Goal: Information Seeking & Learning: Compare options

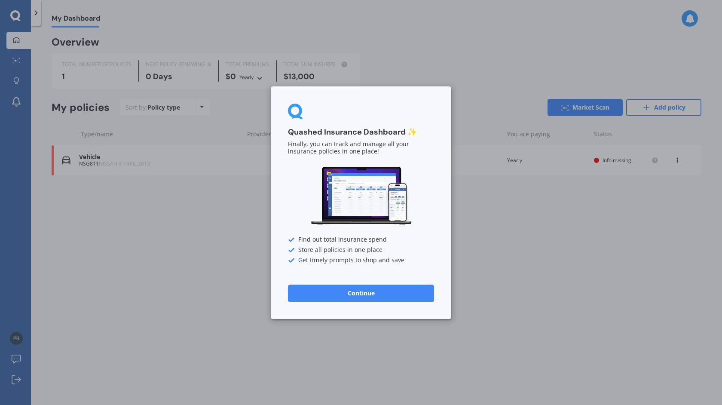
click at [381, 288] on button "Continue" at bounding box center [361, 292] width 146 height 17
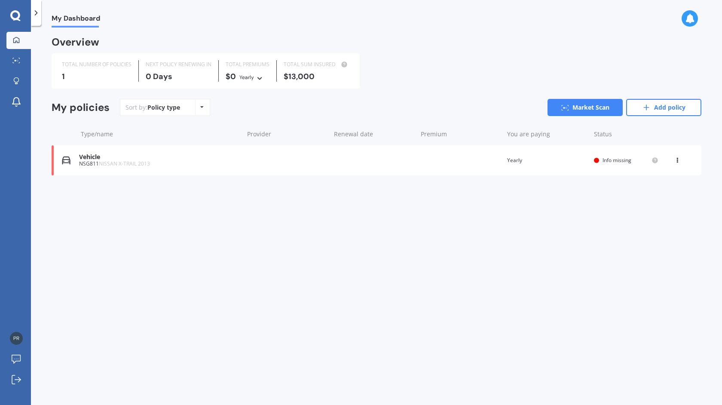
click at [611, 160] on span "Info missing" at bounding box center [616, 159] width 29 height 7
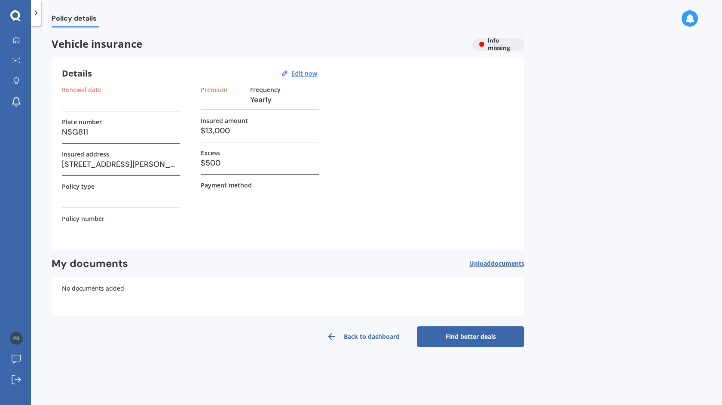
click at [35, 15] on icon at bounding box center [36, 13] width 9 height 9
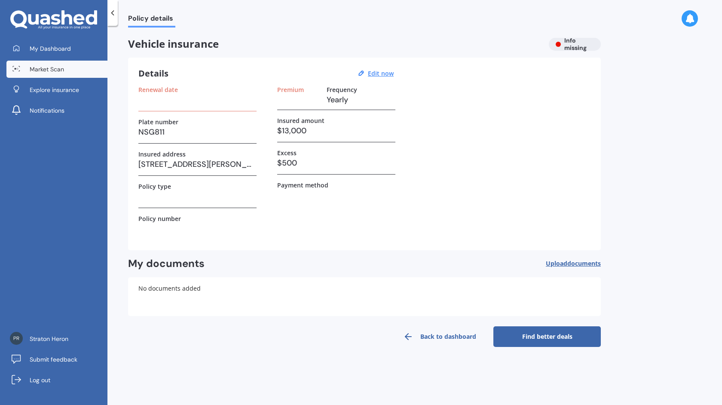
click at [52, 69] on span "Market Scan" at bounding box center [47, 69] width 34 height 9
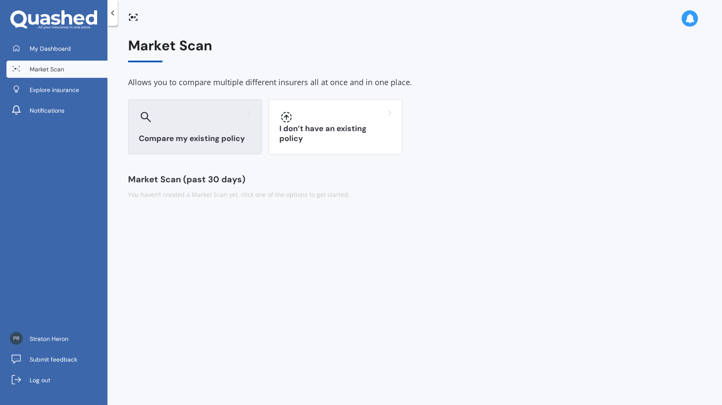
click at [156, 128] on div "Compare my existing policy" at bounding box center [195, 126] width 134 height 55
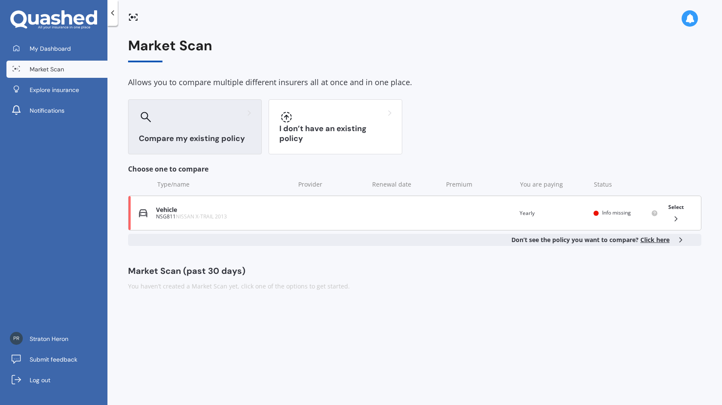
click at [293, 212] on div "Vehicle NSG811 NISSAN X-TRAIL 2013 Renewal date Premium You are paying Yearly S…" at bounding box center [414, 212] width 573 height 35
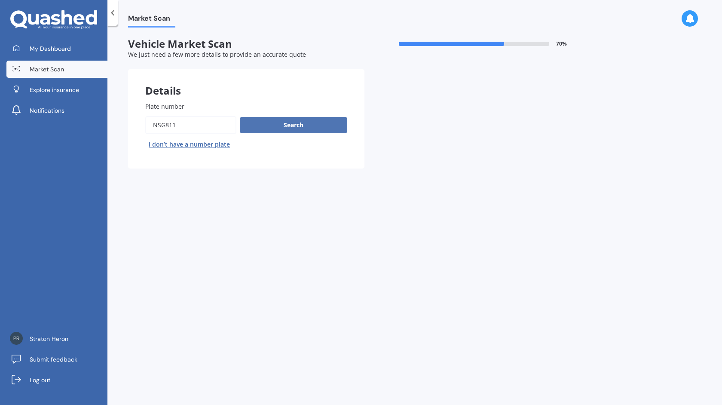
click at [274, 119] on button "Search" at bounding box center [293, 125] width 107 height 16
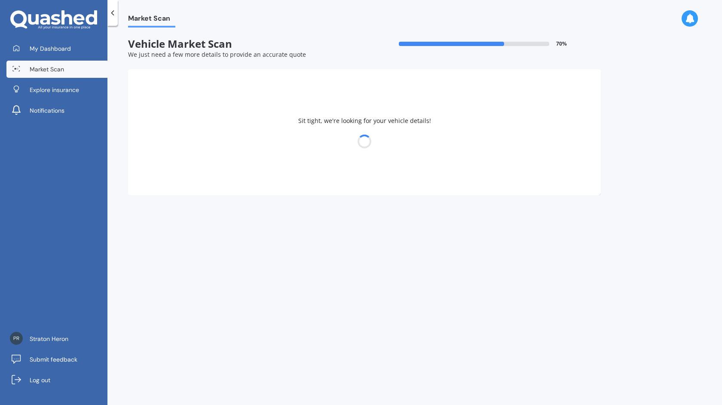
select select "NISSAN"
select select "X-TRAIL"
select select "25"
select select "03"
select select "1982"
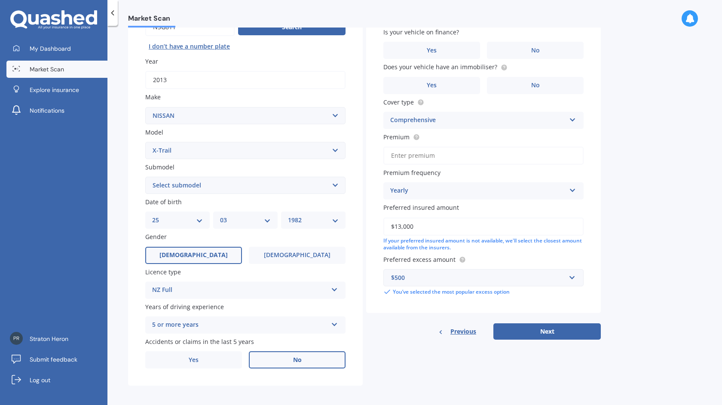
click at [287, 359] on label "No" at bounding box center [297, 359] width 97 height 17
click at [0, 0] on input "No" at bounding box center [0, 0] width 0 height 0
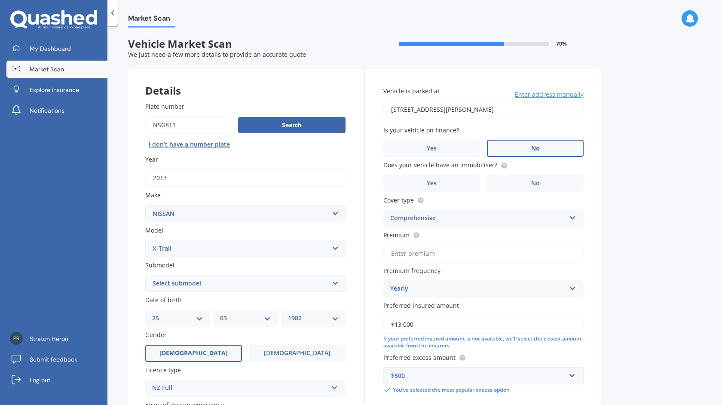
click at [537, 149] on span "No" at bounding box center [535, 148] width 9 height 7
click at [0, 0] on input "No" at bounding box center [0, 0] width 0 height 0
drag, startPoint x: 500, startPoint y: 108, endPoint x: 371, endPoint y: 103, distance: 129.0
type input "22A Simon Road, Raglan 3225"
click at [527, 181] on label "No" at bounding box center [535, 183] width 97 height 17
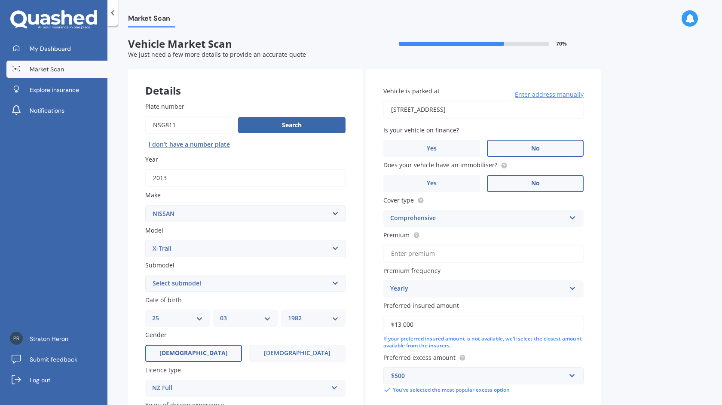
click at [0, 0] on input "No" at bounding box center [0, 0] width 0 height 0
click at [413, 249] on input "Premium" at bounding box center [483, 253] width 200 height 18
type input "$898.06"
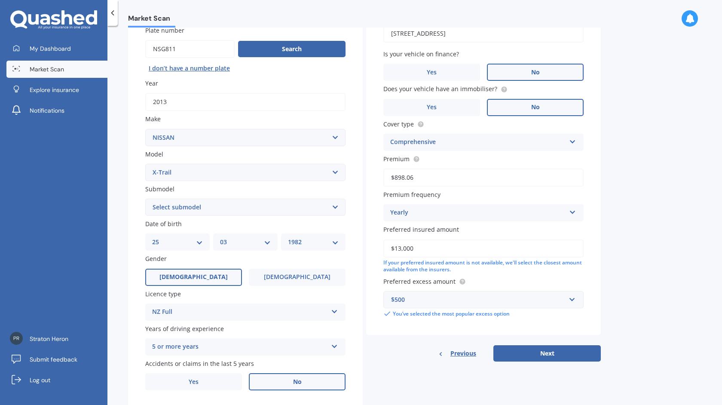
scroll to position [76, 0]
click at [551, 350] on button "Next" at bounding box center [546, 353] width 107 height 16
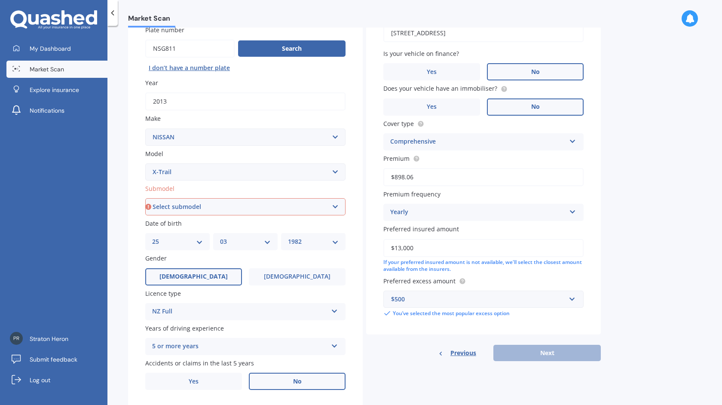
select select "ST 4WD PETROL 5 SEATER"
click at [553, 348] on button "Next" at bounding box center [546, 353] width 107 height 16
select select "25"
select select "03"
select select "1982"
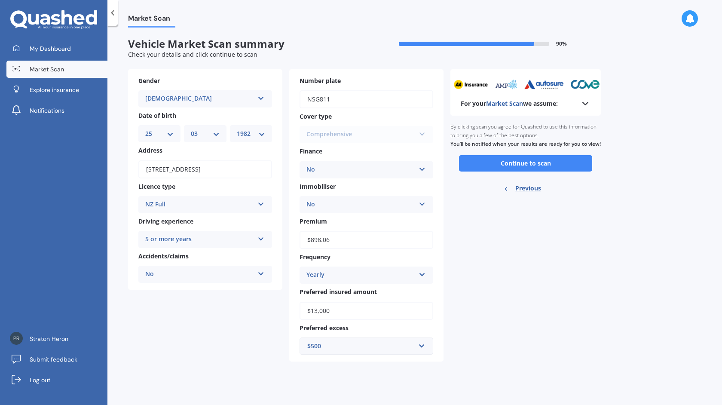
scroll to position [0, 0]
click at [493, 166] on button "Continue to scan" at bounding box center [525, 163] width 133 height 16
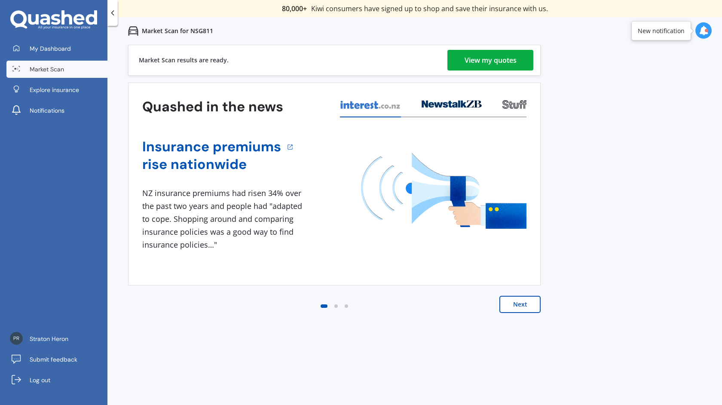
click at [510, 55] on div "View my quotes" at bounding box center [490, 60] width 52 height 21
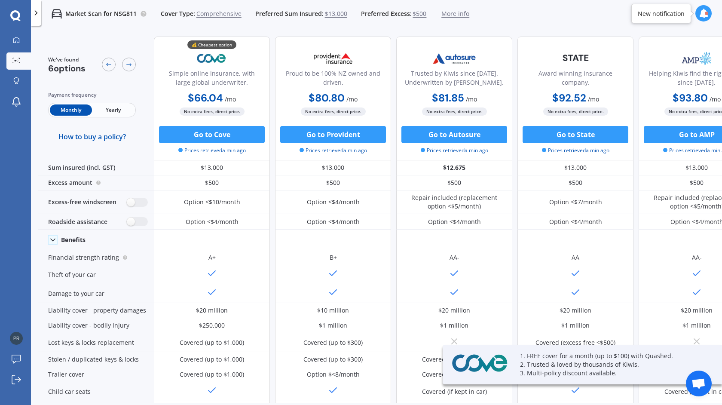
click at [118, 108] on span "Yearly" at bounding box center [113, 109] width 42 height 11
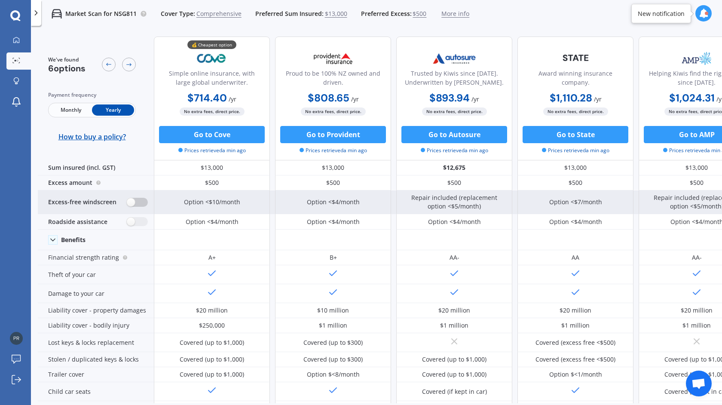
click at [135, 201] on label at bounding box center [137, 202] width 21 height 9
radio input "true"
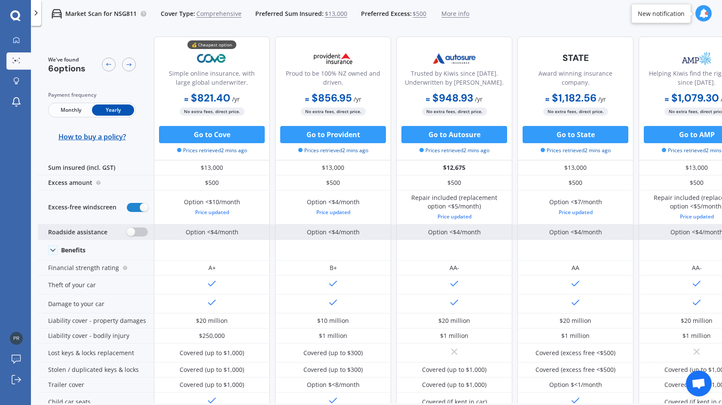
click at [133, 229] on label at bounding box center [137, 231] width 21 height 9
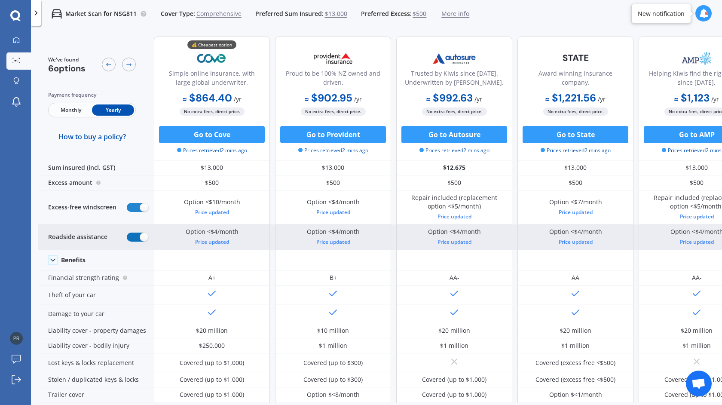
radio input "true"
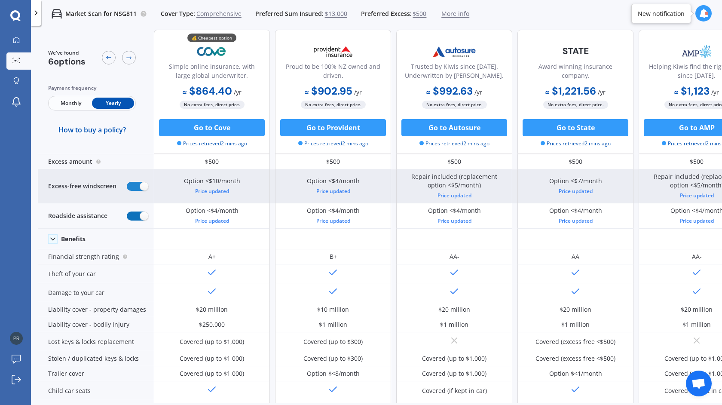
scroll to position [21, 0]
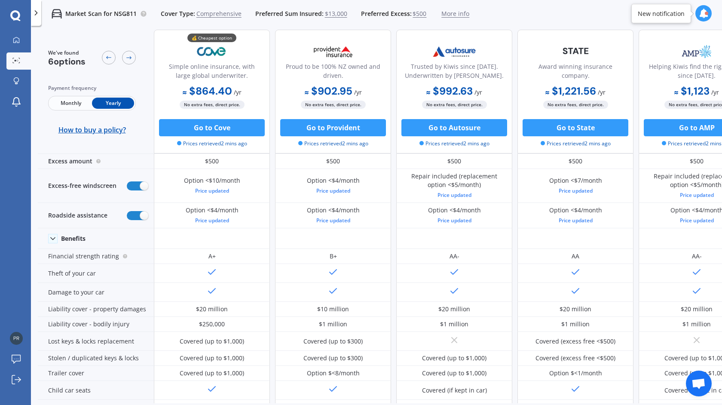
click at [87, 2] on div "Market Scan for NSG811 Cover Type: Comprehensive Preferred Sum Insured: $13,000…" at bounding box center [255, 13] width 428 height 27
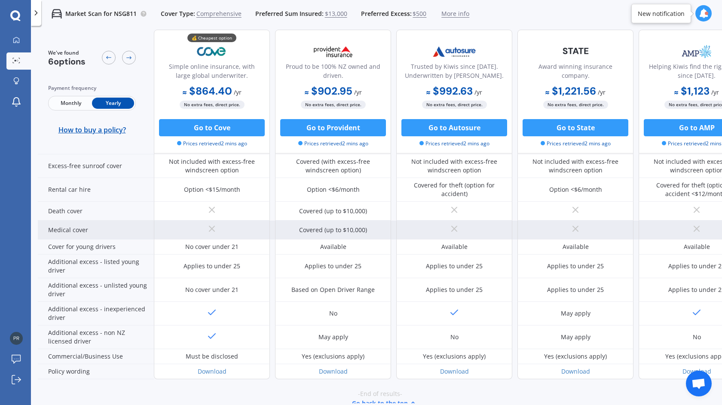
scroll to position [375, 0]
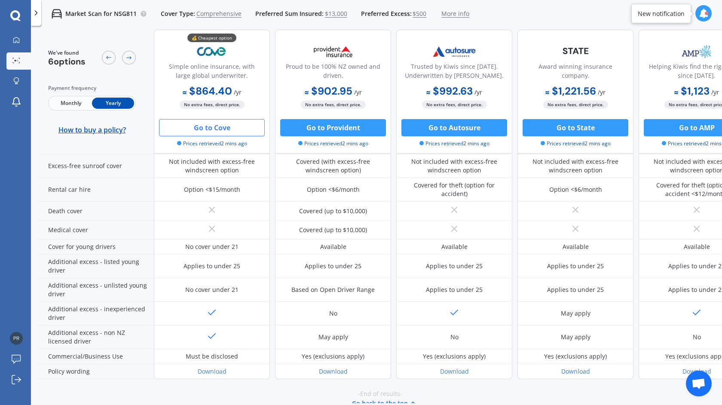
click at [228, 125] on button "Go to Cove" at bounding box center [212, 127] width 106 height 17
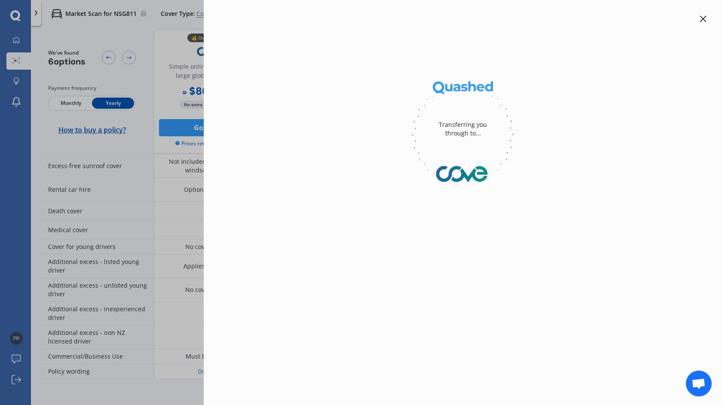
click at [219, 128] on div at bounding box center [462, 135] width 491 height 118
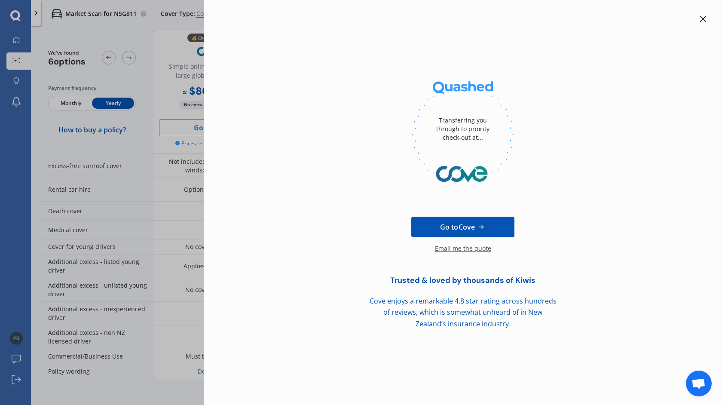
click at [465, 225] on span "Go to Cove" at bounding box center [457, 227] width 35 height 10
click at [700, 17] on icon at bounding box center [702, 18] width 7 height 7
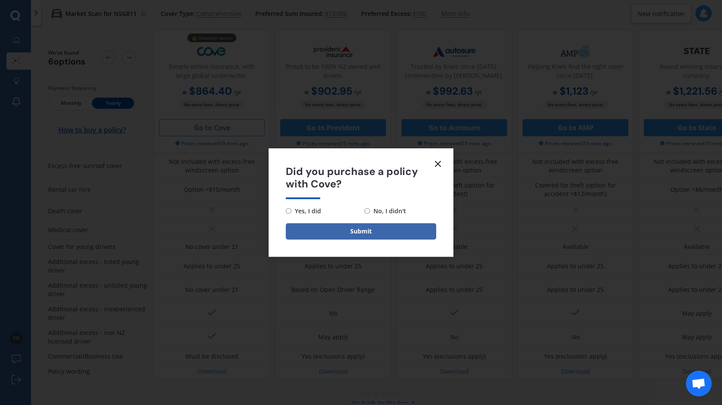
click at [390, 210] on span "No, I didn't" at bounding box center [388, 211] width 36 height 10
click at [370, 210] on input "No, I didn't" at bounding box center [367, 211] width 6 height 6
radio input "true"
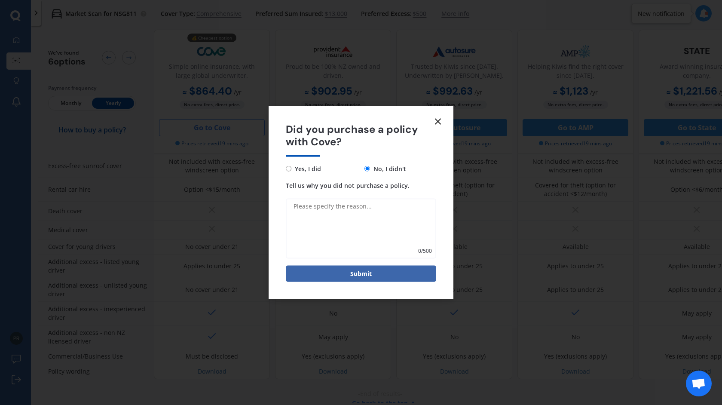
click at [439, 120] on icon at bounding box center [438, 121] width 10 height 10
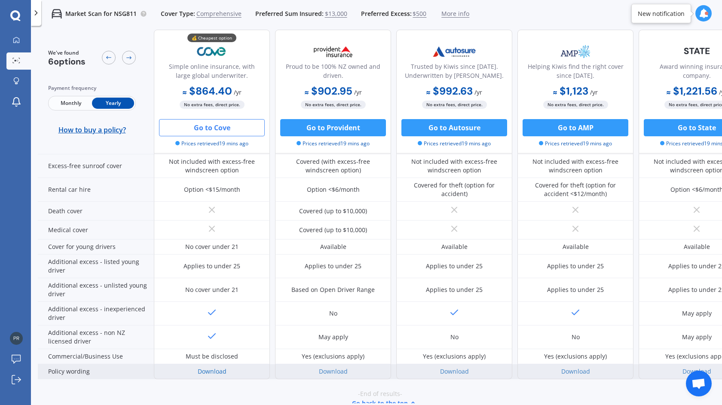
click at [215, 367] on link "Download" at bounding box center [212, 371] width 29 height 8
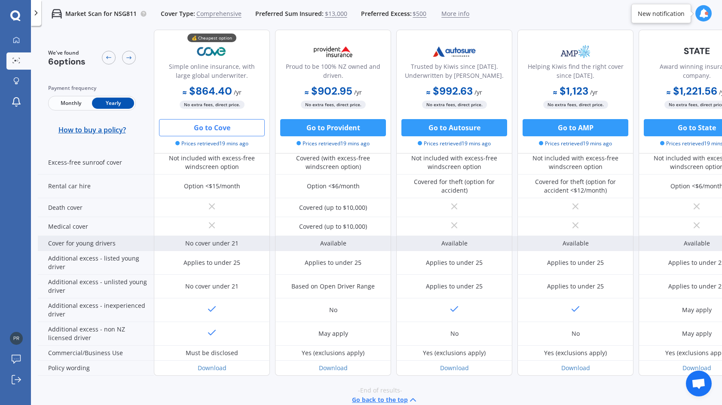
scroll to position [378, 0]
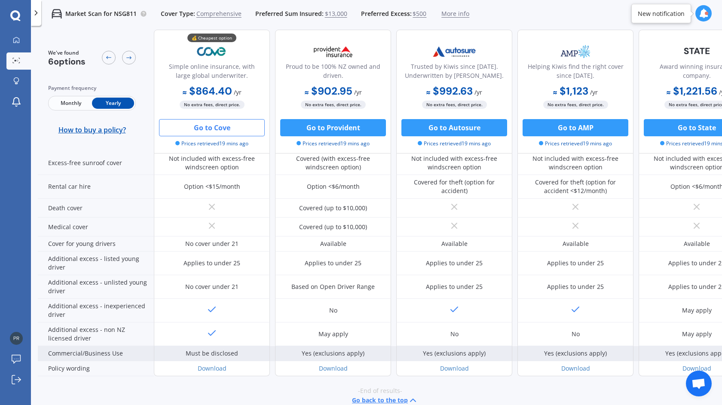
click at [330, 349] on div "Yes (exclusions apply)" at bounding box center [333, 353] width 63 height 9
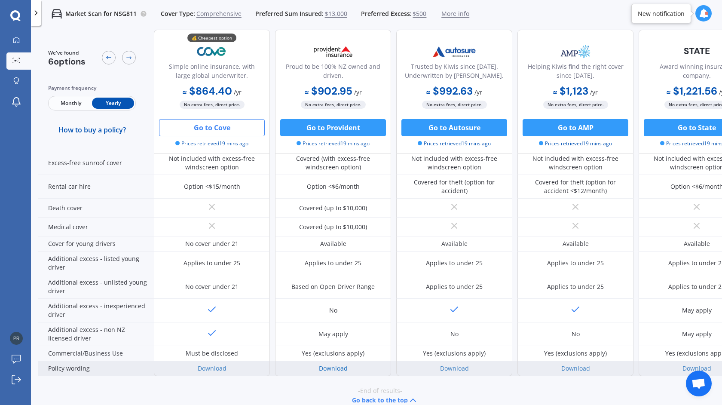
click at [332, 364] on link "Download" at bounding box center [333, 368] width 29 height 8
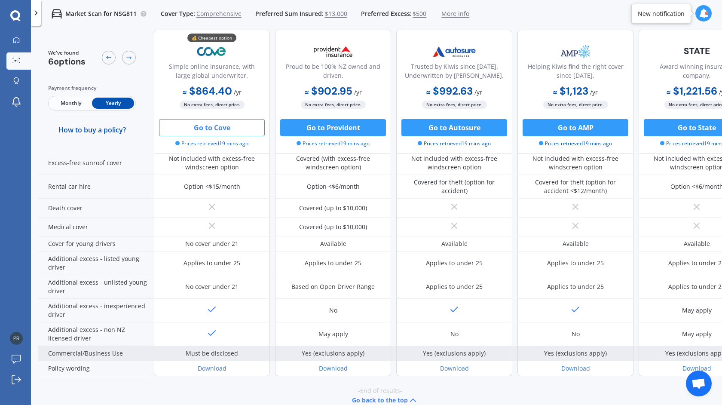
click at [91, 346] on div "Commercial/Business Use" at bounding box center [96, 353] width 116 height 15
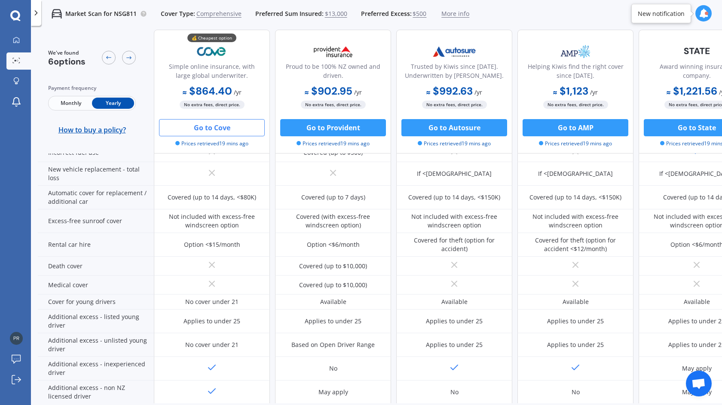
scroll to position [0, 0]
click at [34, 11] on icon at bounding box center [36, 13] width 9 height 9
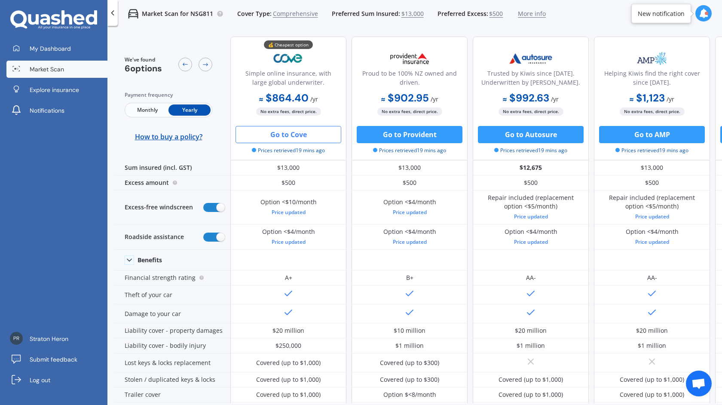
click at [57, 70] on span "Market Scan" at bounding box center [47, 69] width 34 height 9
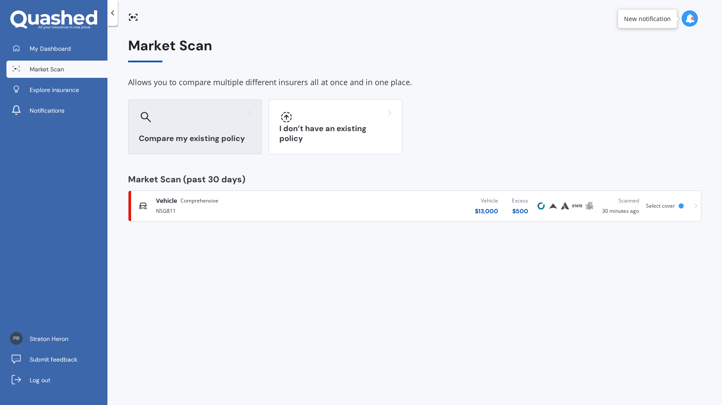
click at [195, 137] on h3 "Compare my existing policy" at bounding box center [195, 139] width 112 height 10
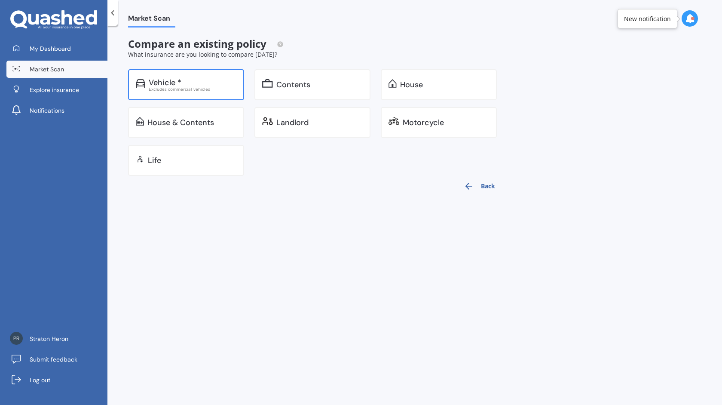
click at [199, 77] on div "Vehicle * Excludes commercial vehicles" at bounding box center [186, 84] width 116 height 31
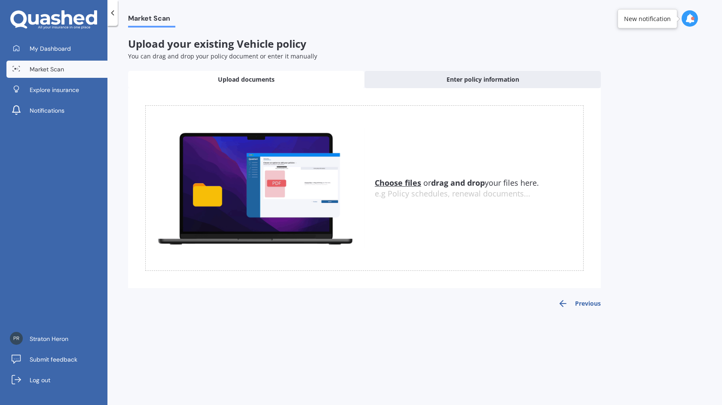
click at [44, 66] on span "Market Scan" at bounding box center [47, 69] width 34 height 9
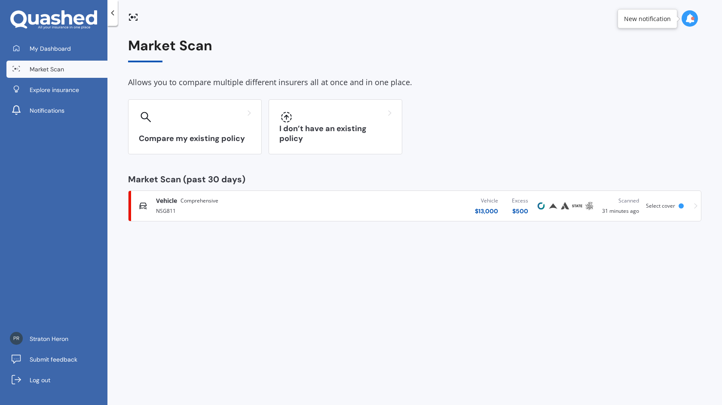
click at [691, 204] on div "Vehicle Comprehensive NSG811 Vehicle $ 13,000 Excess $ 500 Scanned 31 minutes a…" at bounding box center [414, 206] width 565 height 26
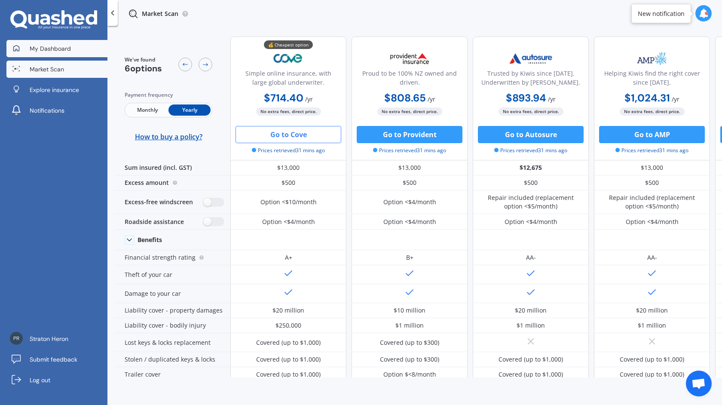
click at [653, 204] on div "Repair included (replacement option <$5/month)" at bounding box center [651, 201] width 103 height 17
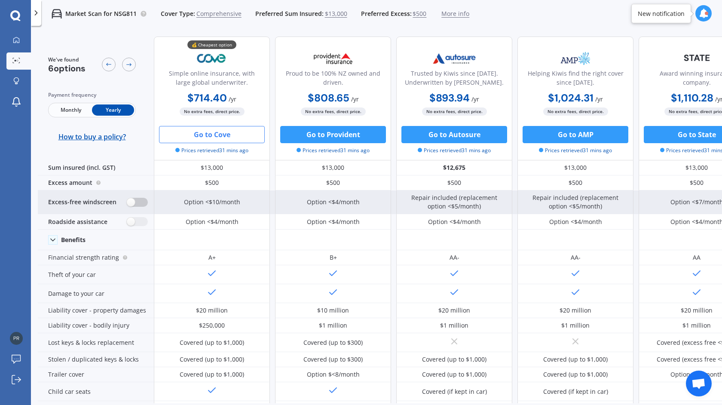
click at [135, 200] on label at bounding box center [137, 202] width 21 height 9
radio input "true"
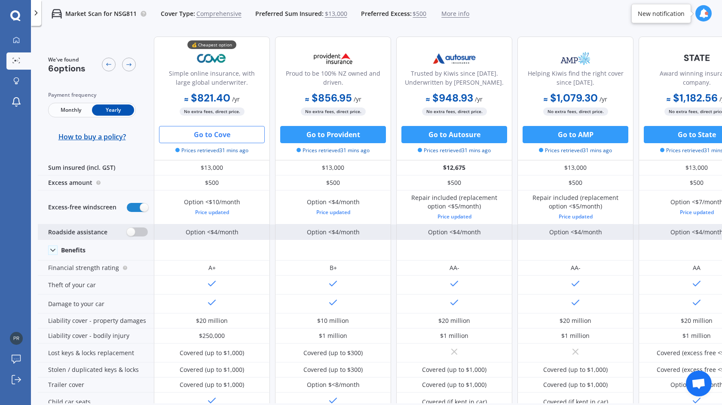
click at [132, 229] on label at bounding box center [137, 231] width 21 height 9
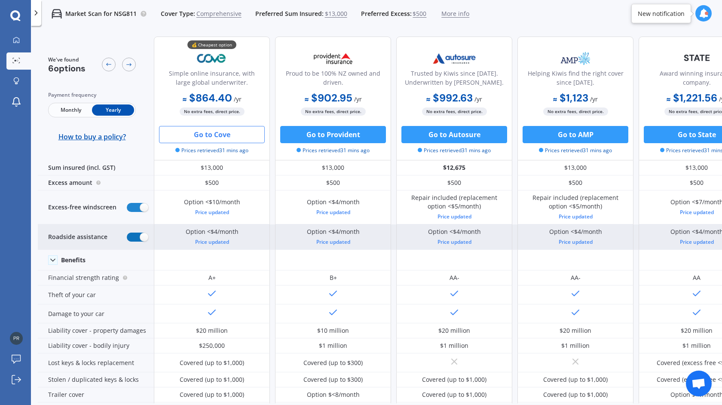
radio input "true"
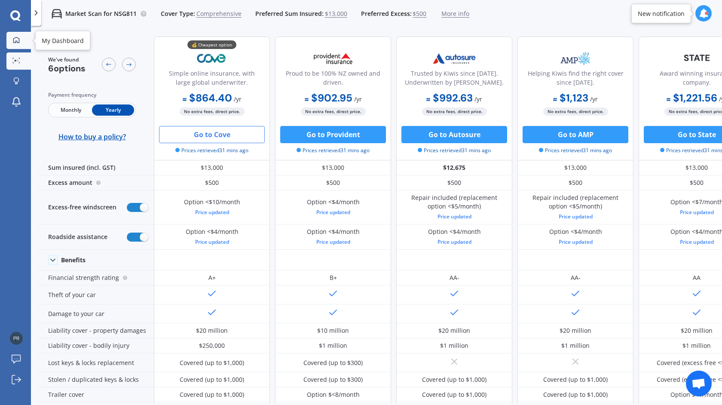
click at [15, 36] on link "My Dashboard" at bounding box center [18, 40] width 24 height 17
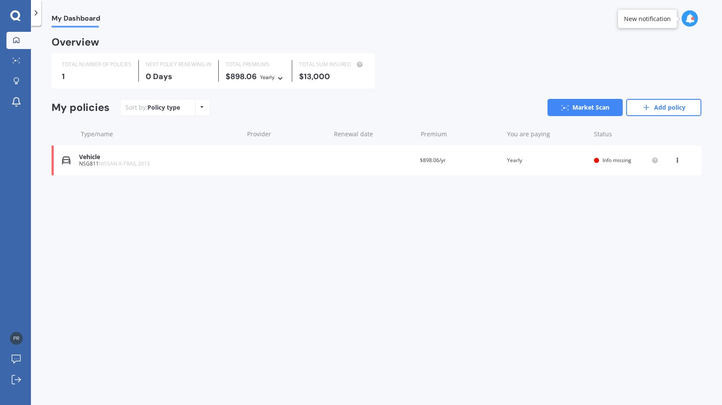
click at [15, 36] on link "My Dashboard" at bounding box center [18, 40] width 24 height 17
click at [16, 11] on icon at bounding box center [15, 15] width 10 height 10
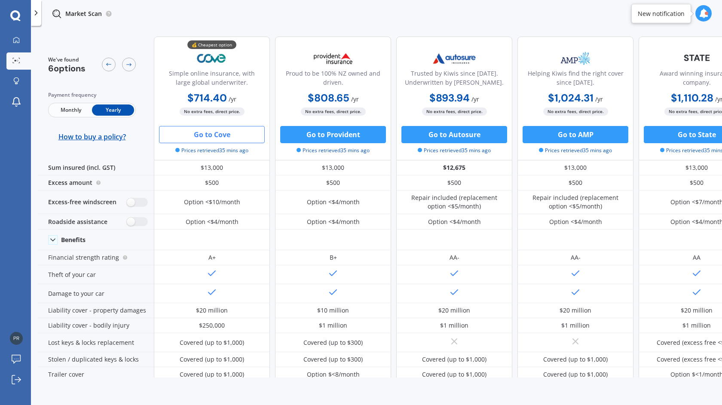
click at [588, 104] on b "$1,024.31" at bounding box center [571, 97] width 46 height 13
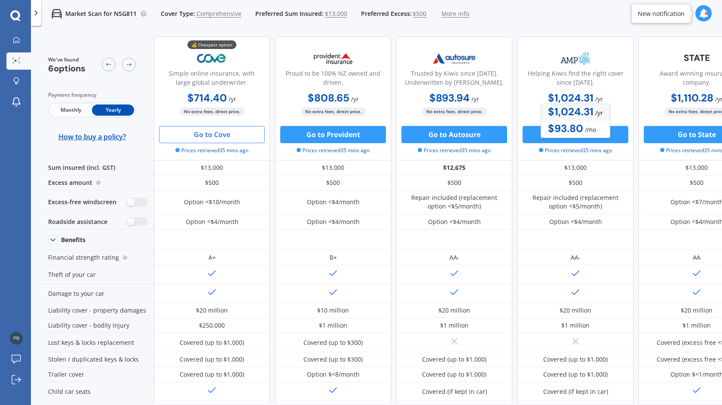
click at [15, 14] on icon at bounding box center [15, 15] width 10 height 11
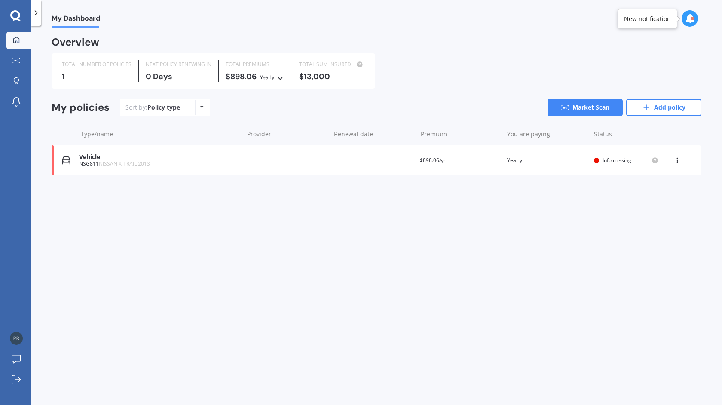
click at [17, 40] on icon at bounding box center [16, 40] width 7 height 7
click at [201, 106] on icon at bounding box center [201, 106] width 3 height 5
click at [603, 109] on link "Market Scan" at bounding box center [584, 107] width 75 height 17
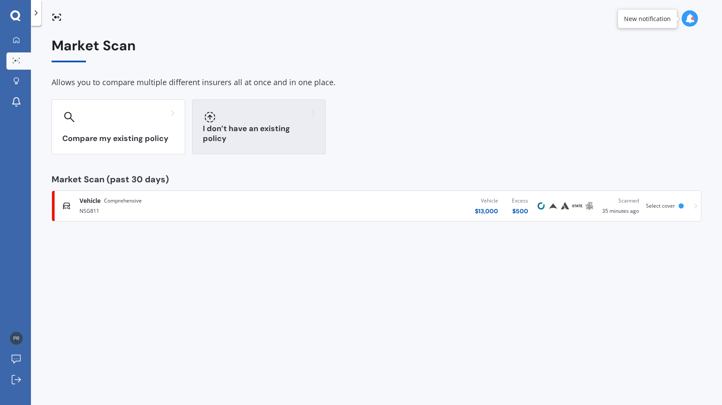
click at [300, 134] on h3 "I don’t have an existing policy" at bounding box center [259, 134] width 112 height 20
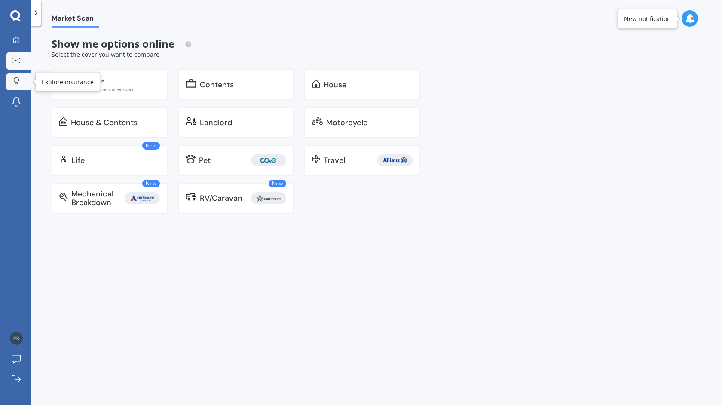
click at [19, 83] on icon at bounding box center [16, 80] width 6 height 7
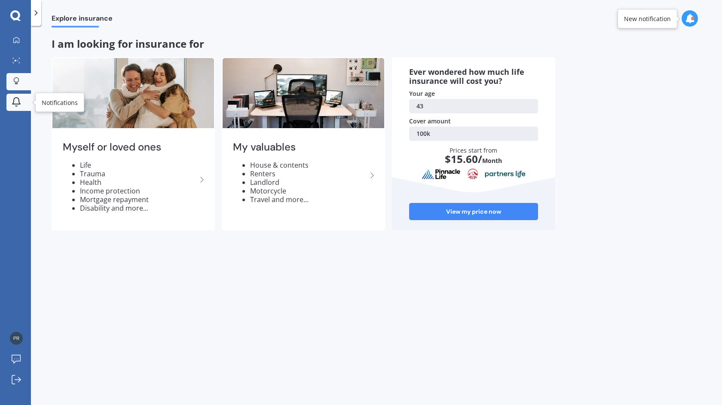
click at [18, 101] on icon at bounding box center [16, 102] width 10 height 10
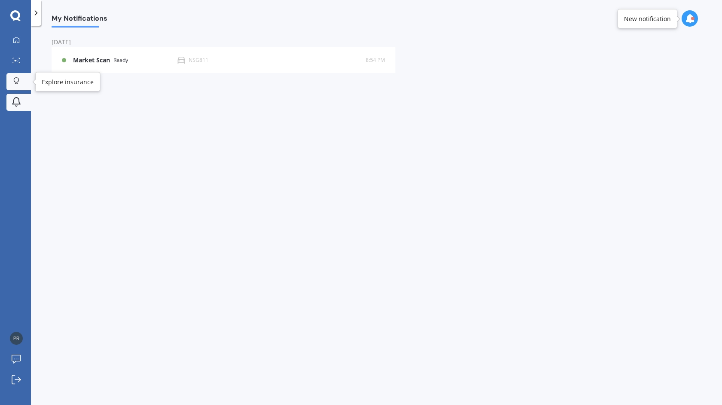
click at [19, 79] on div at bounding box center [16, 81] width 13 height 8
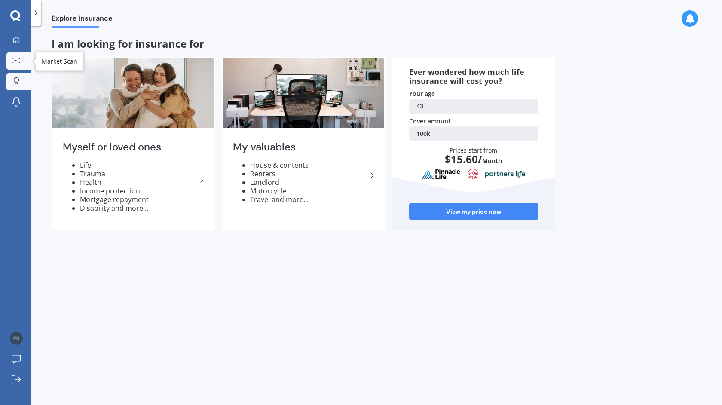
click at [20, 61] on icon at bounding box center [16, 61] width 8 height 6
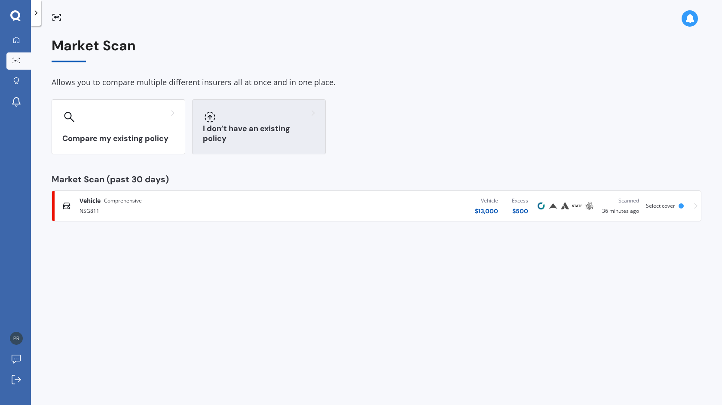
click at [262, 122] on div at bounding box center [259, 117] width 112 height 14
